Goal: Task Accomplishment & Management: Use online tool/utility

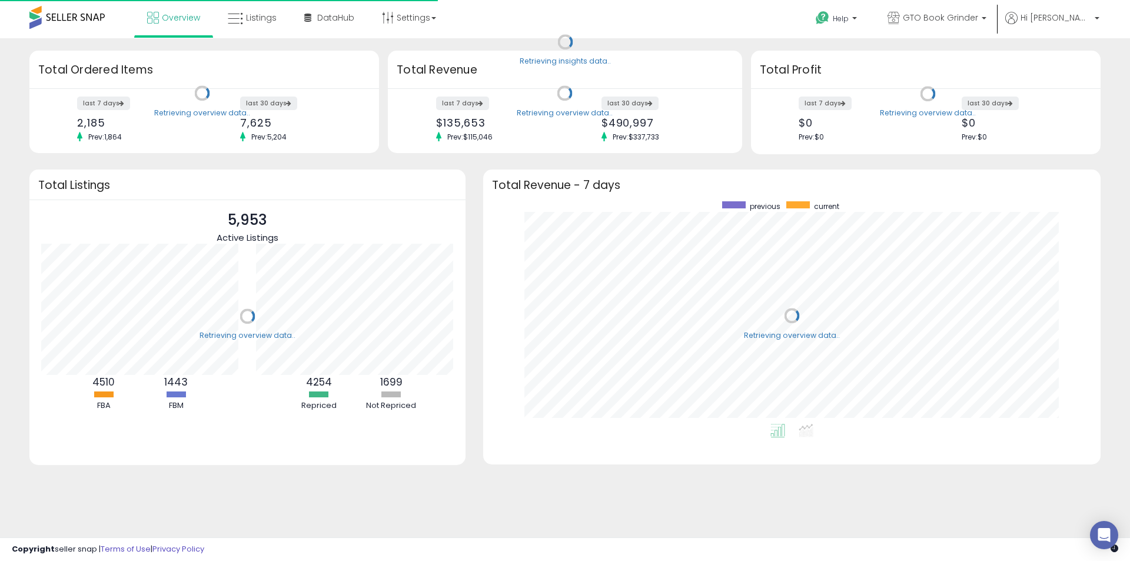
scroll to position [222, 594]
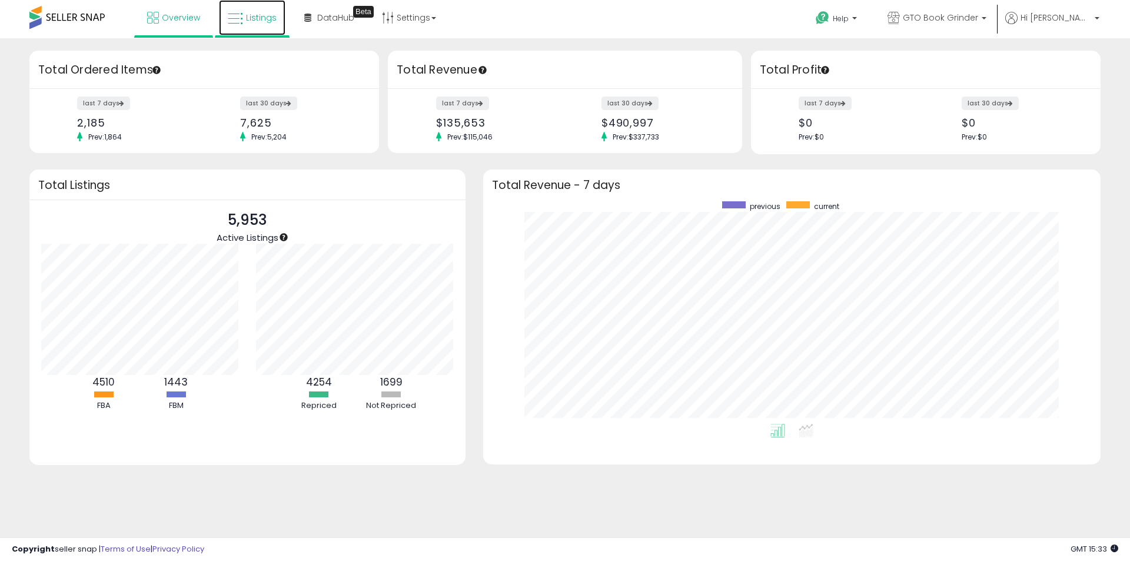
click at [259, 18] on span "Listings" at bounding box center [261, 18] width 31 height 12
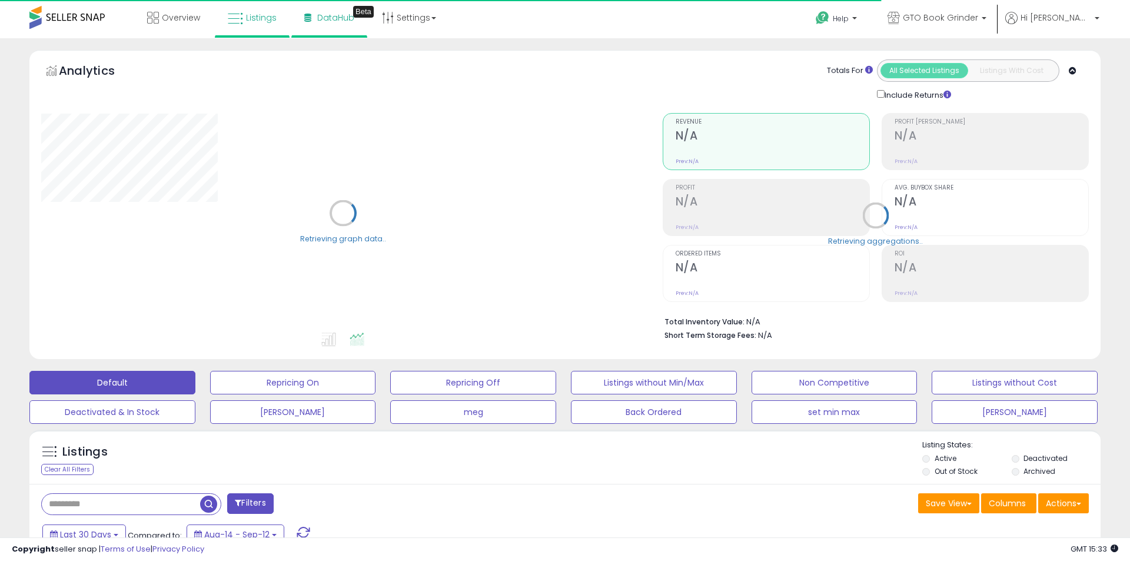
type input "****"
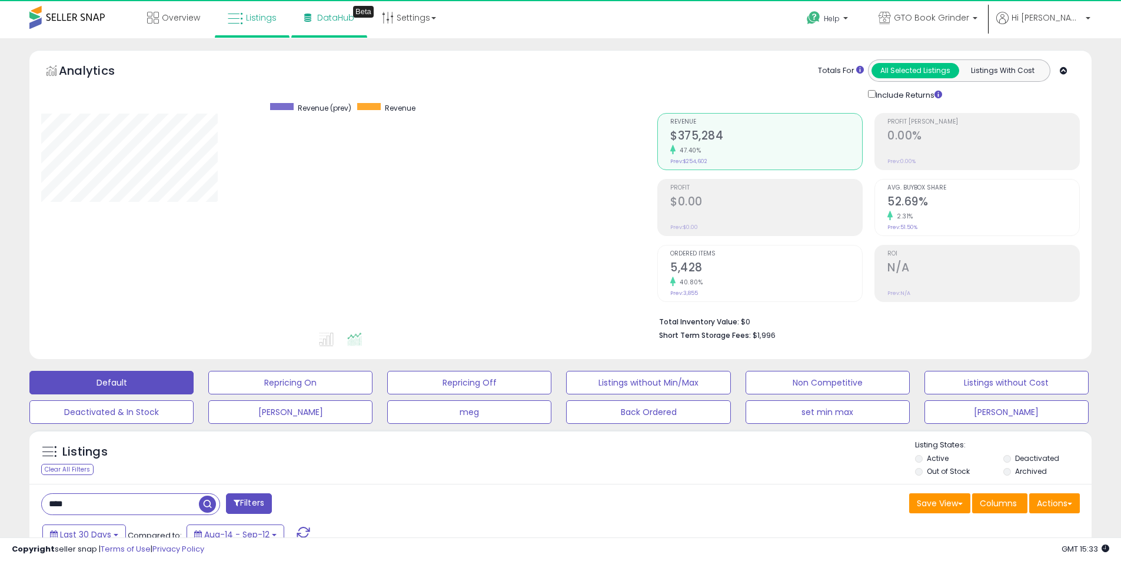
scroll to position [241, 616]
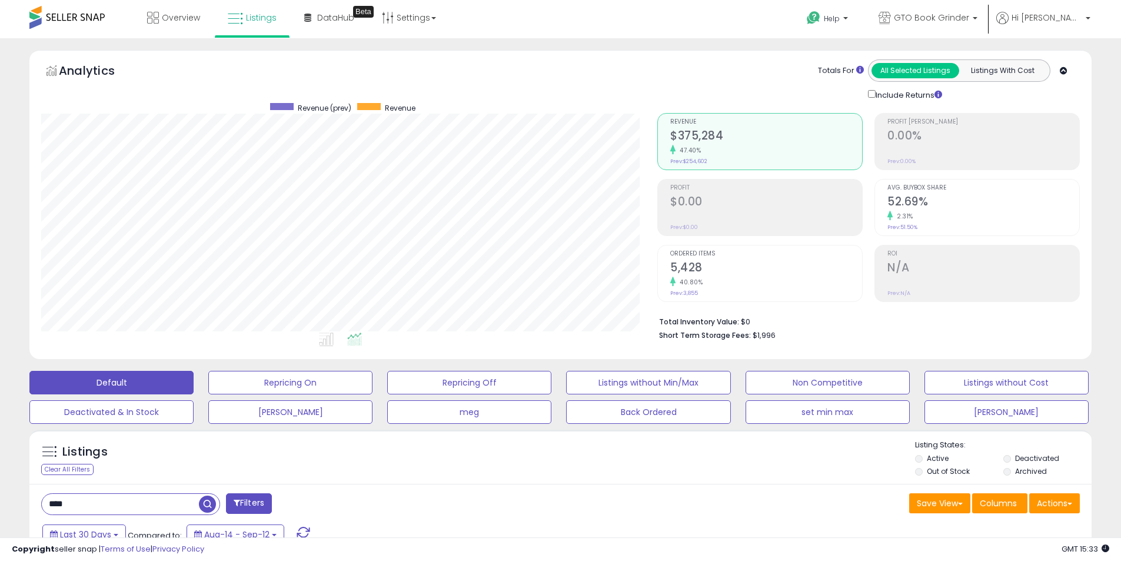
click at [1045, 459] on label "Deactivated" at bounding box center [1037, 458] width 44 height 10
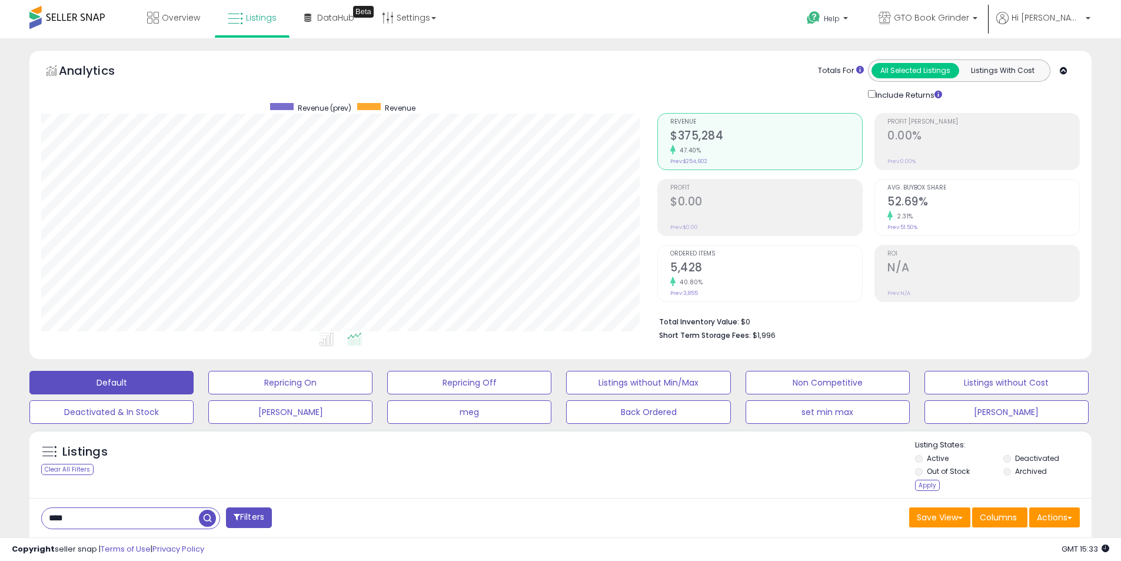
click at [1042, 472] on label "Archived" at bounding box center [1031, 471] width 32 height 10
click at [935, 483] on div "Apply" at bounding box center [927, 485] width 25 height 11
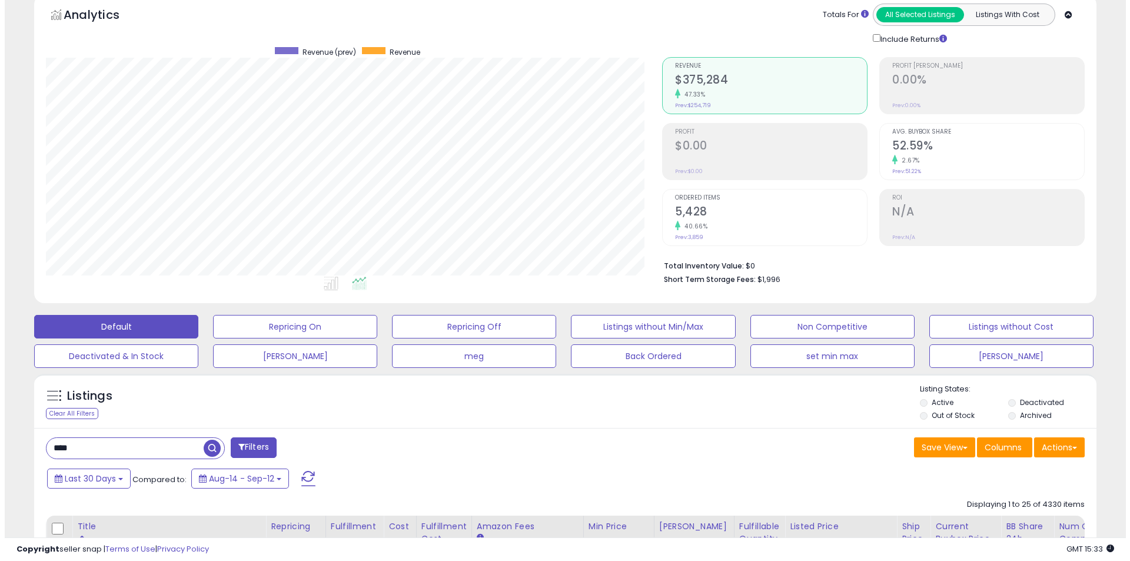
scroll to position [118, 0]
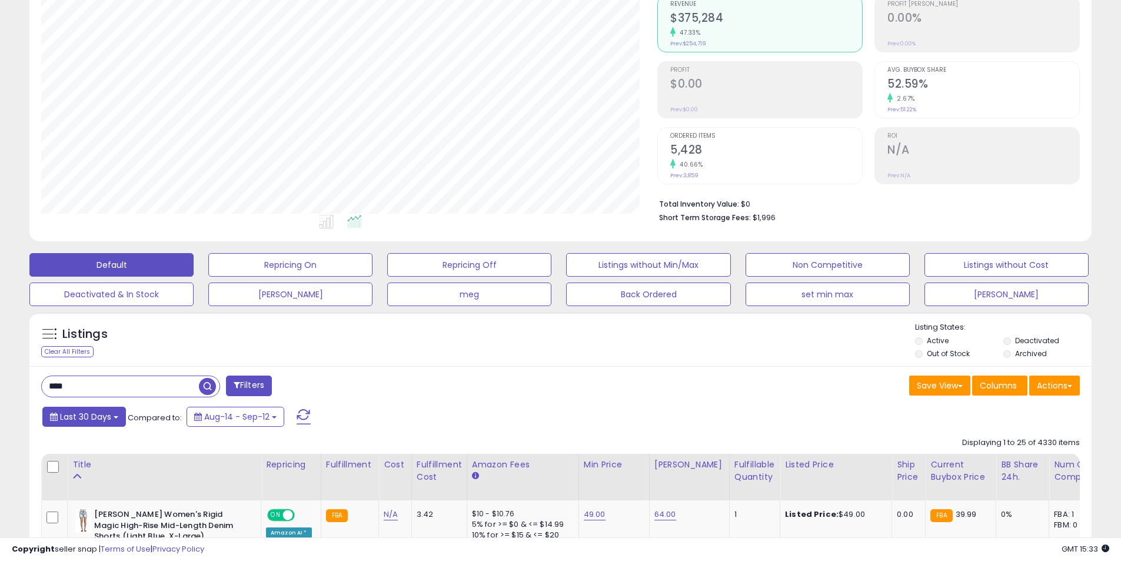
click at [108, 418] on span "Last 30 Days" at bounding box center [85, 417] width 51 height 12
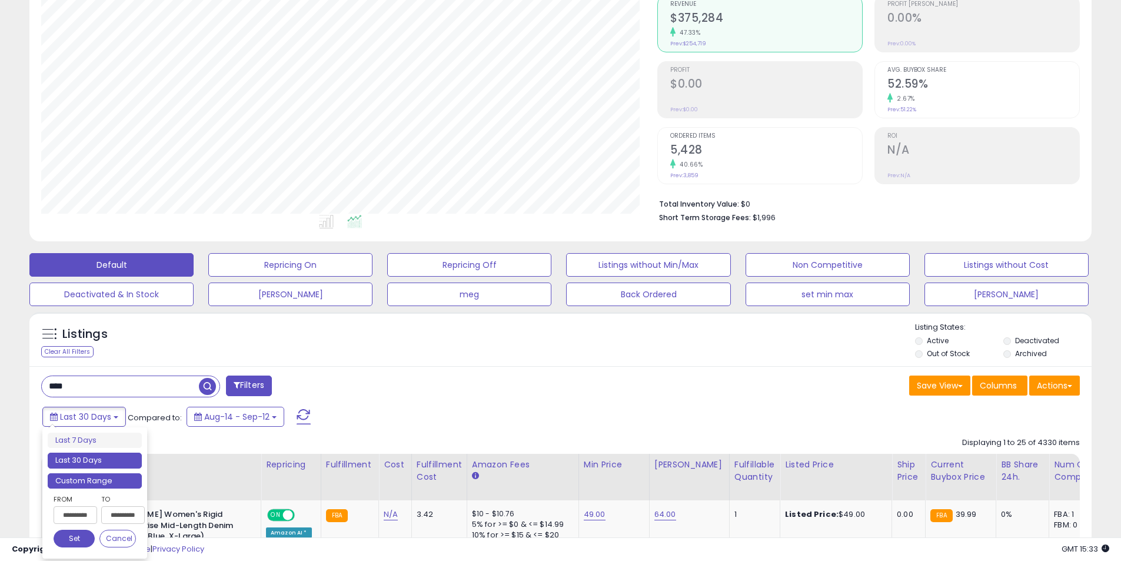
click at [78, 480] on li "Custom Range" at bounding box center [95, 481] width 94 height 16
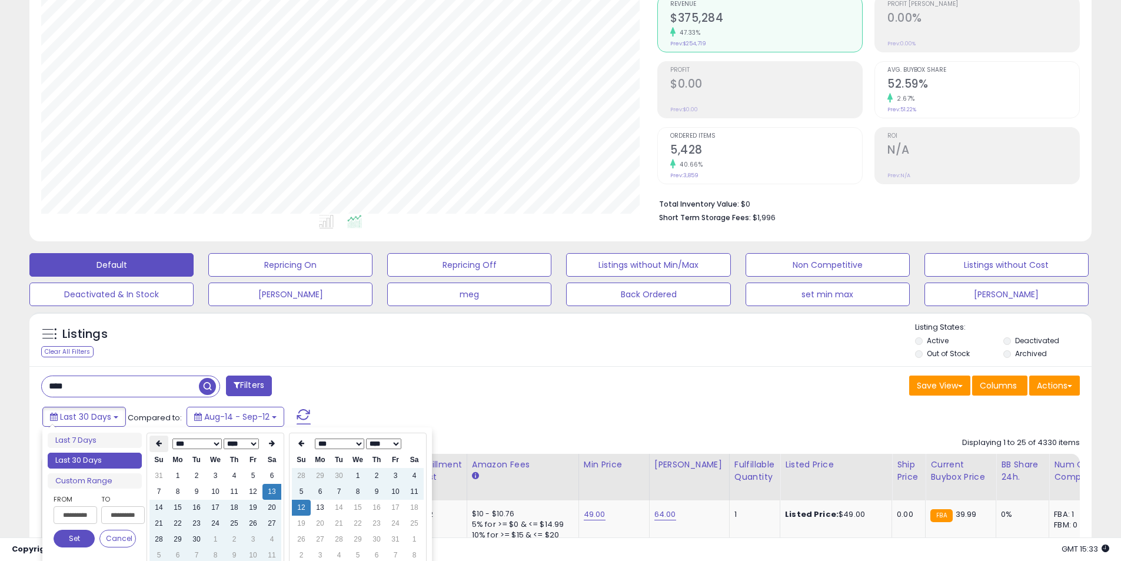
click at [157, 440] on th at bounding box center [158, 444] width 19 height 16
click at [204, 477] on td "1" at bounding box center [196, 476] width 19 height 16
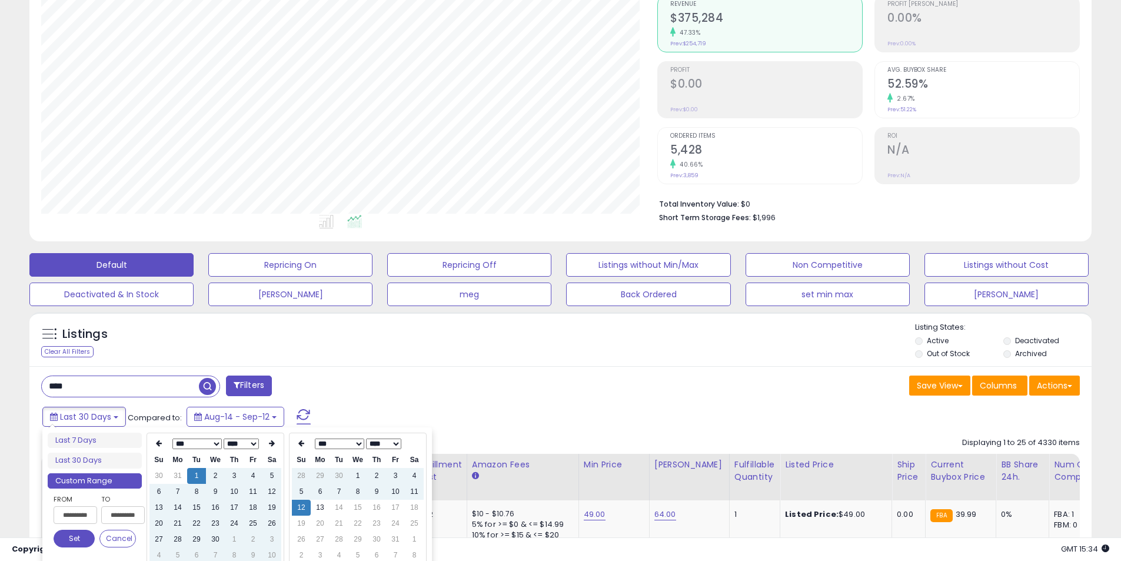
type input "**********"
click at [80, 536] on button "Set" at bounding box center [74, 539] width 41 height 18
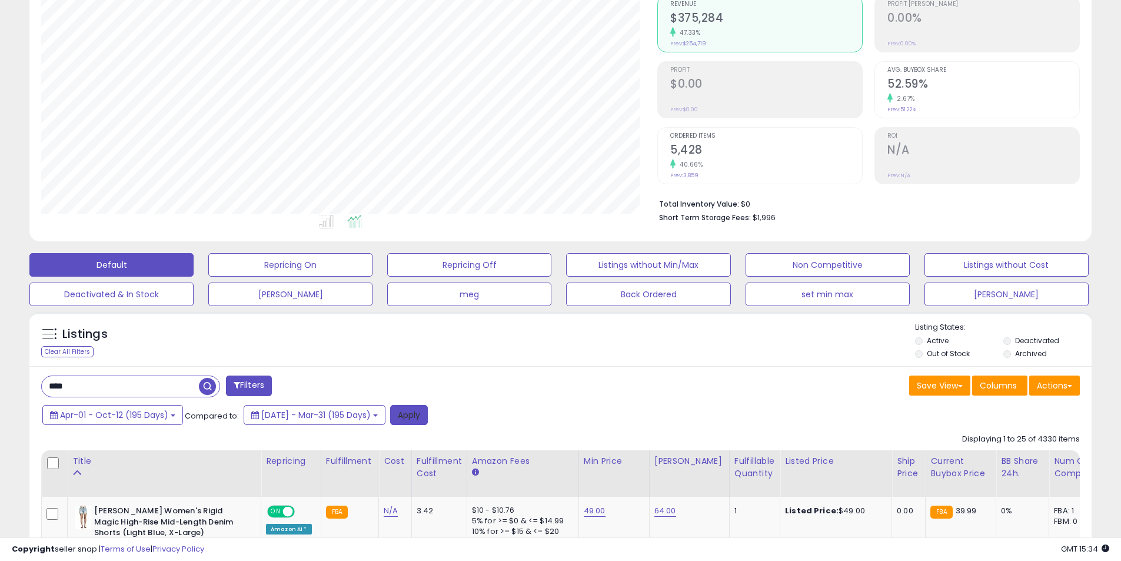
click at [428, 418] on button "Apply" at bounding box center [409, 415] width 38 height 20
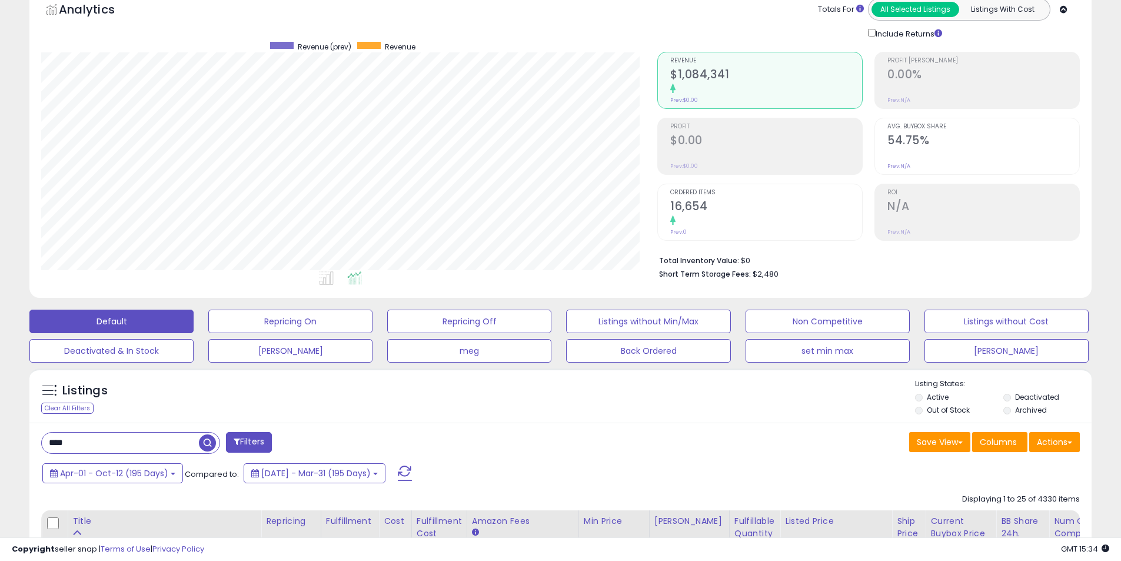
scroll to position [0, 0]
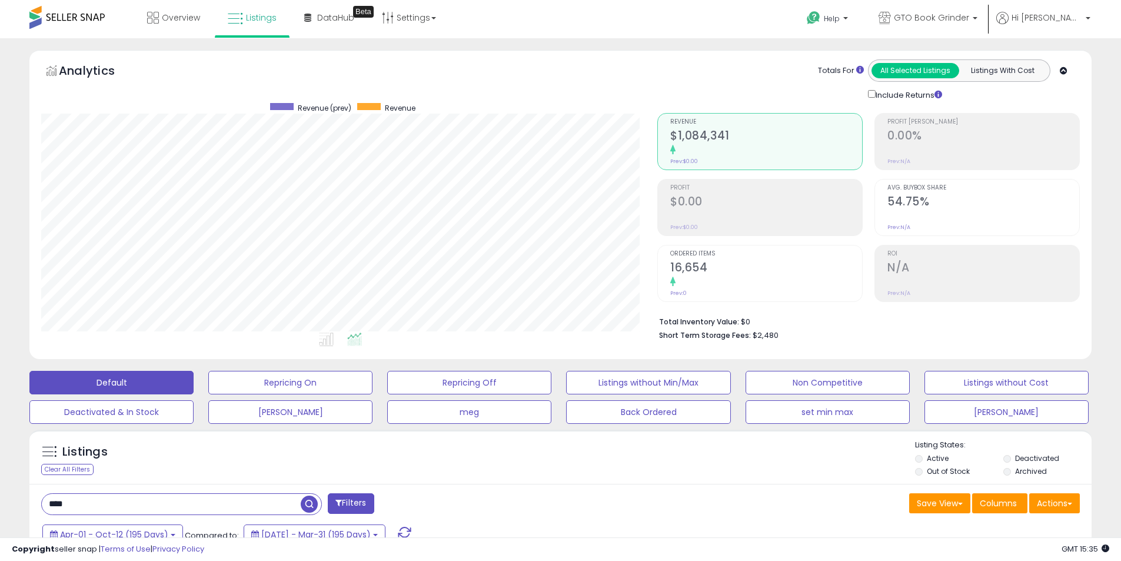
drag, startPoint x: 0, startPoint y: 534, endPoint x: 0, endPoint y: 524, distance: 10.0
type input "**********"
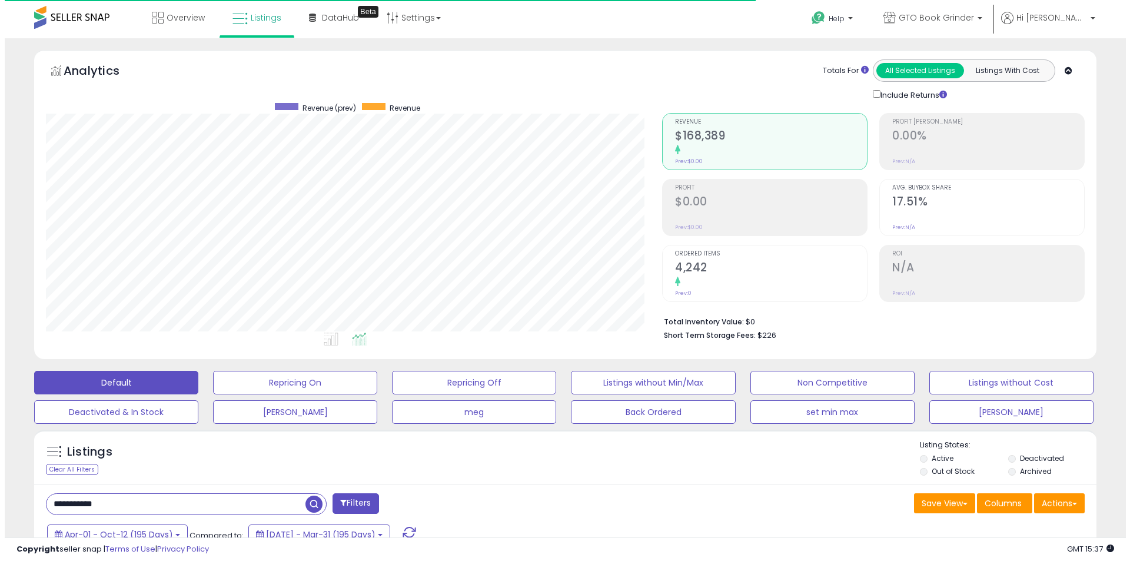
scroll to position [241, 616]
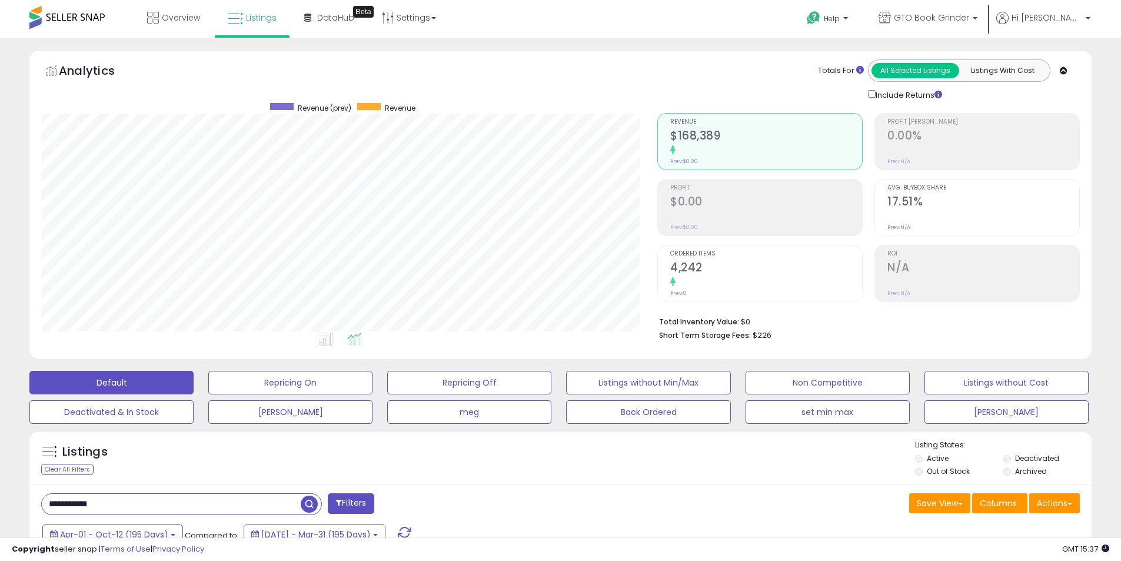
click at [713, 279] on div at bounding box center [766, 282] width 192 height 11
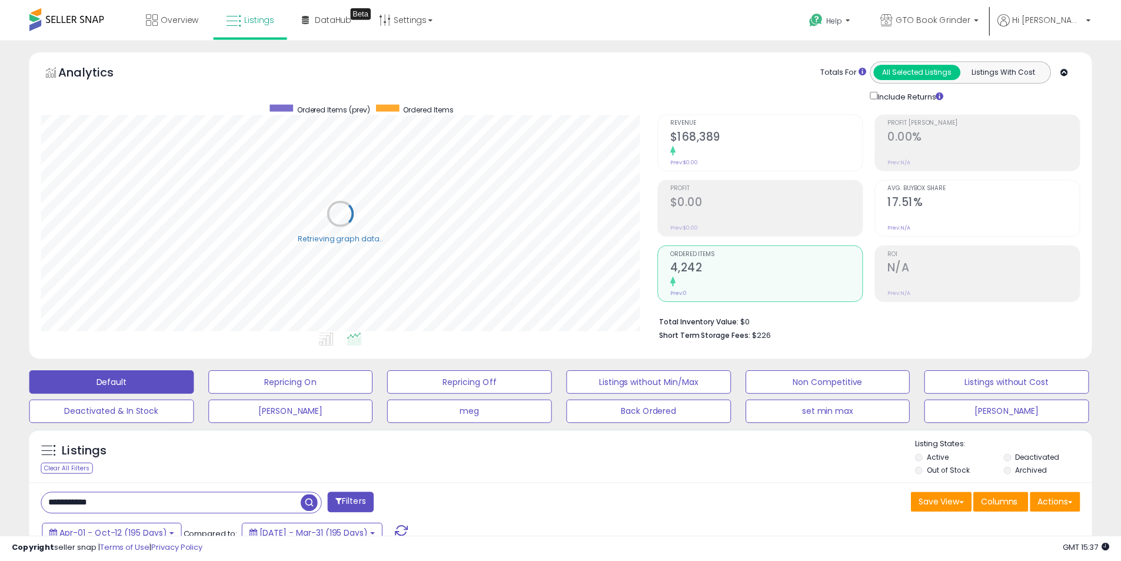
scroll to position [588307, 587933]
